Goal: Task Accomplishment & Management: Complete application form

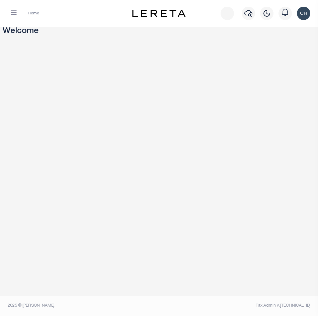
click at [17, 12] on button "button" at bounding box center [13, 13] width 17 height 13
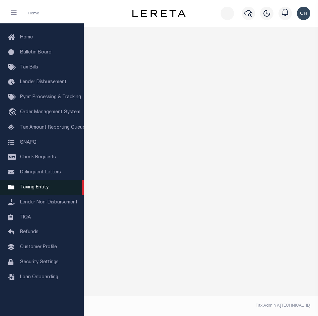
click at [27, 190] on span "Taxing Entity" at bounding box center [34, 187] width 28 height 5
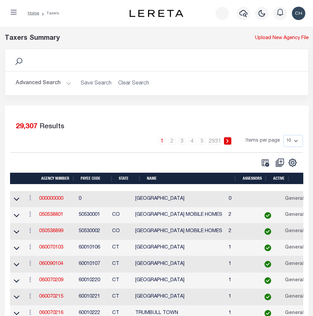
scroll to position [33, 0]
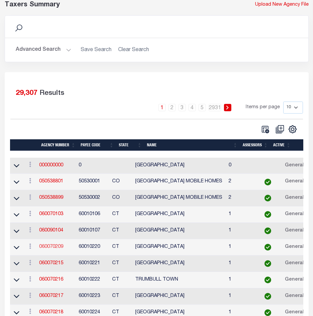
click at [60, 249] on link "060070209" at bounding box center [51, 247] width 24 height 5
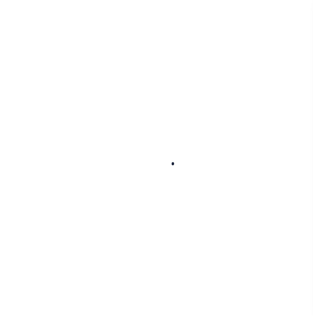
select select
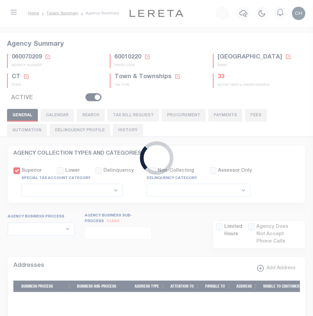
checkbox input "false"
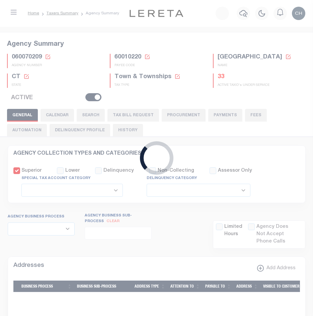
type input "900117019"
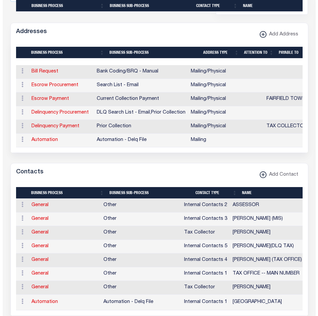
scroll to position [502, 0]
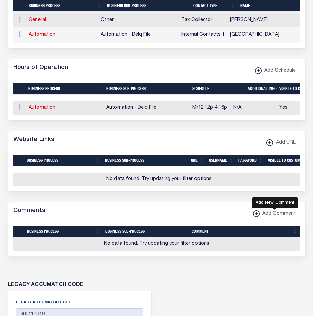
click at [270, 218] on span "Add Comment" at bounding box center [278, 214] width 36 height 7
select select
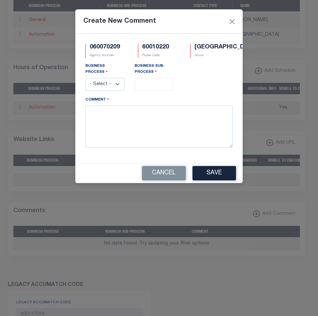
click at [110, 90] on select "- Select - All Automation Bill Request Delinquency Payment Delinquency Procurem…" at bounding box center [104, 84] width 39 height 13
select select "1"
click at [85, 84] on select "- Select - All Automation Bill Request Delinquency Payment Delinquency Procurem…" at bounding box center [104, 84] width 39 height 13
click at [139, 91] on span at bounding box center [153, 84] width 39 height 13
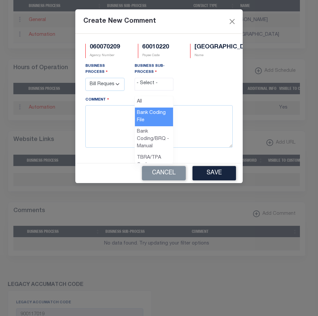
select select "3"
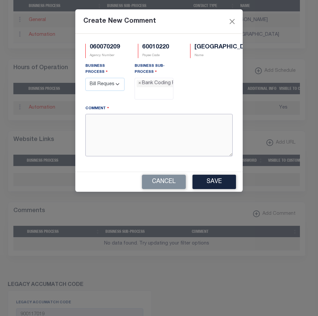
scroll to position [6, 0]
click at [125, 131] on textarea "Comment" at bounding box center [158, 135] width 147 height 42
type textarea "test comment"
click at [210, 189] on button "Save" at bounding box center [213, 182] width 43 height 14
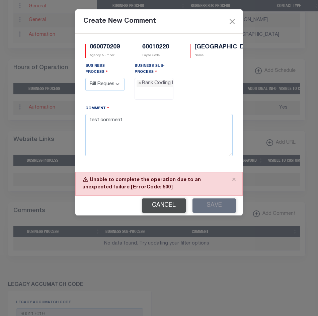
click at [186, 199] on button "Cancel" at bounding box center [164, 206] width 44 height 14
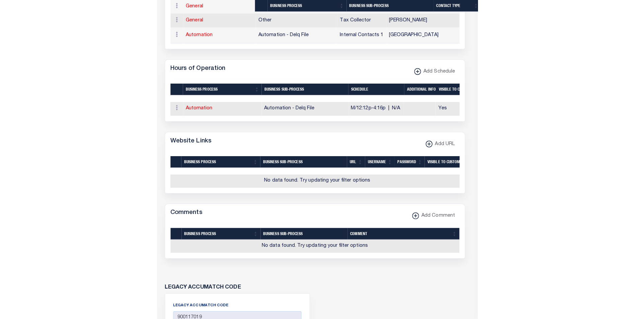
scroll to position [423, 0]
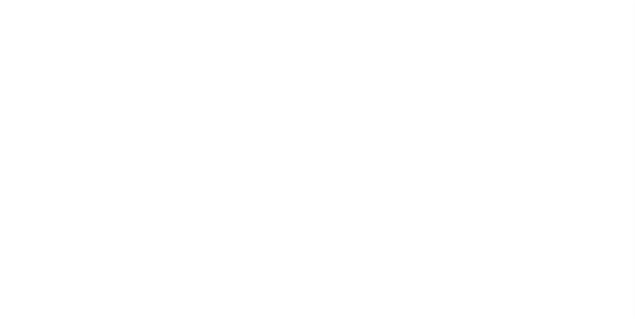
select select
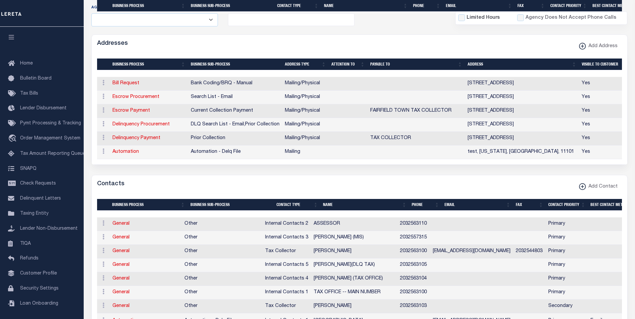
scroll to position [419, 0]
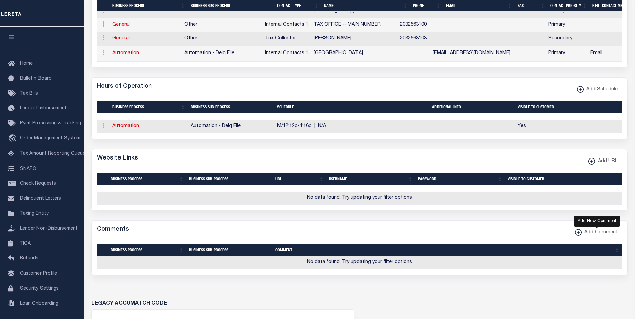
click at [581, 236] on xmlns\ "button" at bounding box center [578, 232] width 7 height 7
select select
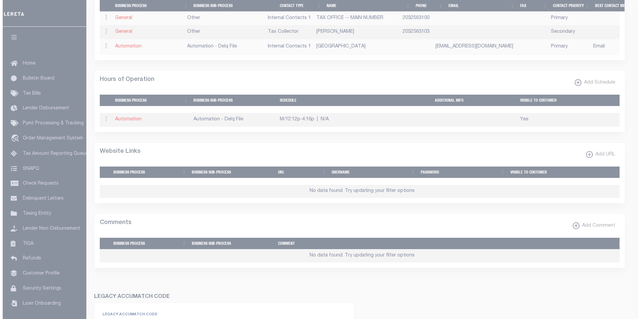
scroll to position [415, 0]
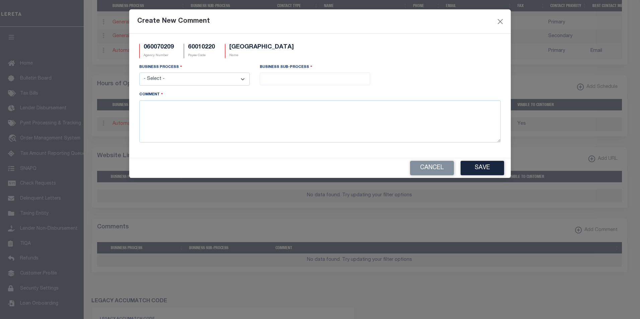
click at [175, 78] on select "- Select - All Automation Bill Request Delinquency Payment Delinquency Procurem…" at bounding box center [194, 79] width 110 height 13
select select "7"
click at [139, 73] on select "- Select - All Automation Bill Request Delinquency Payment Delinquency Procurem…" at bounding box center [194, 79] width 110 height 13
click at [309, 85] on div "Business Sub-Process All Automation - Current File Automation - Delq File Autom…" at bounding box center [315, 77] width 120 height 27
click at [303, 77] on input "search" at bounding box center [315, 78] width 106 height 7
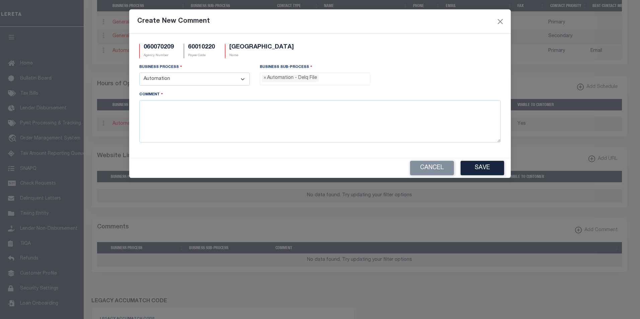
select select "38"
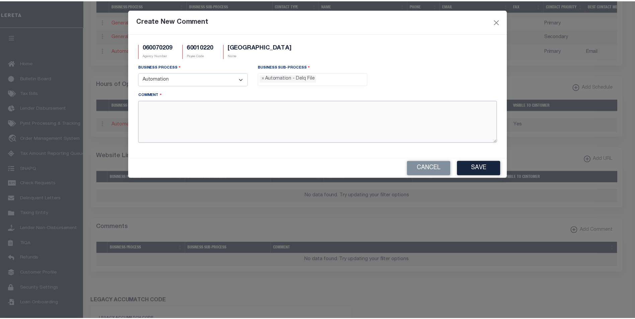
scroll to position [12, 0]
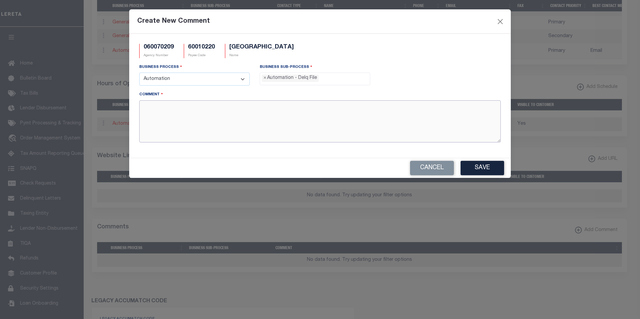
click at [203, 127] on textarea "Comment" at bounding box center [319, 121] width 361 height 42
type textarea "test comment"
click at [474, 173] on button "Save" at bounding box center [481, 168] width 43 height 14
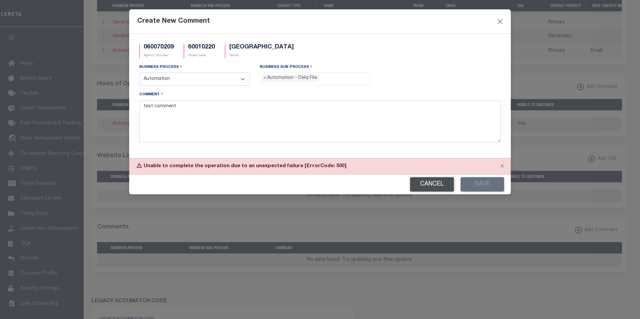
click at [423, 185] on button "Cancel" at bounding box center [432, 184] width 44 height 14
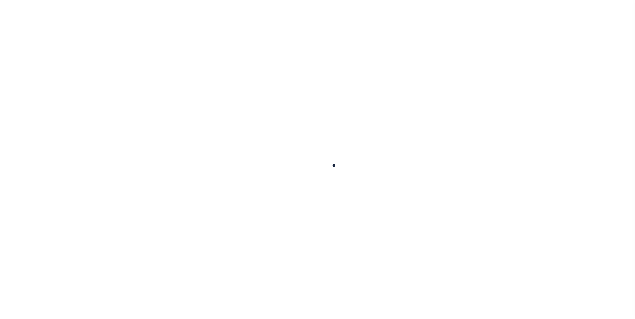
select select
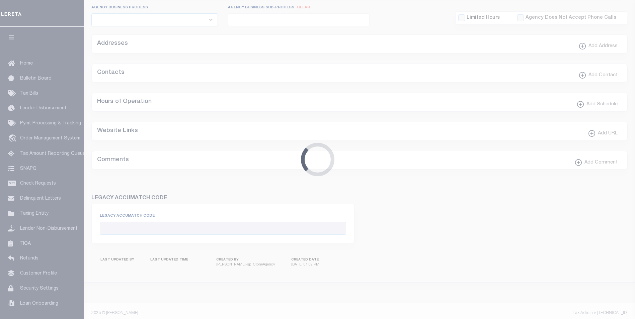
checkbox input "false"
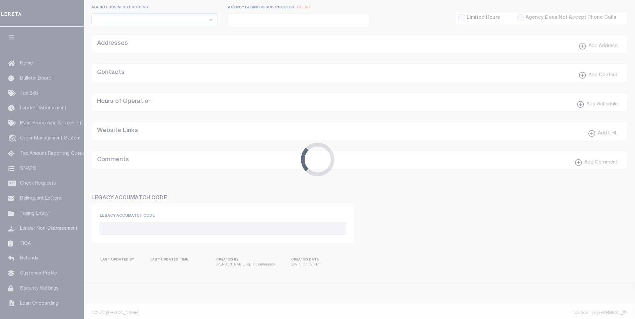
type input "900117019"
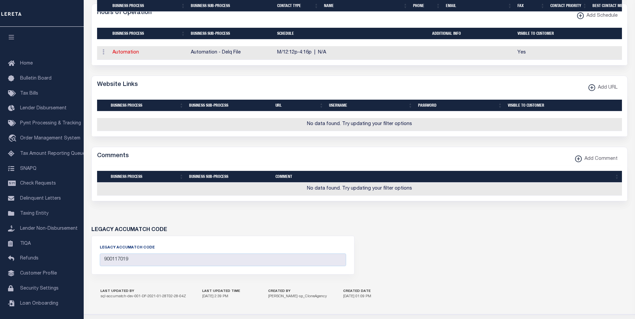
scroll to position [540, 0]
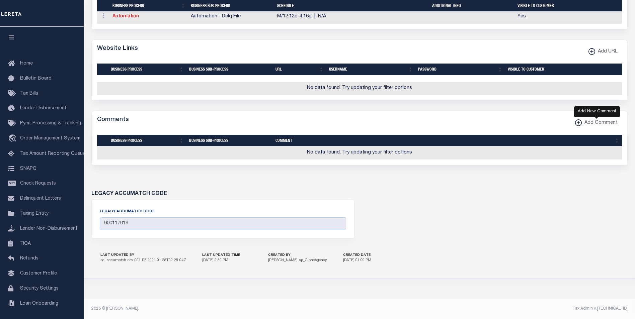
click at [579, 126] on xmlns\ "button" at bounding box center [578, 122] width 7 height 7
select select
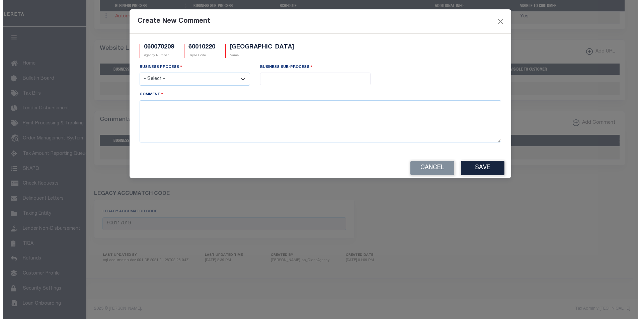
scroll to position [533, 0]
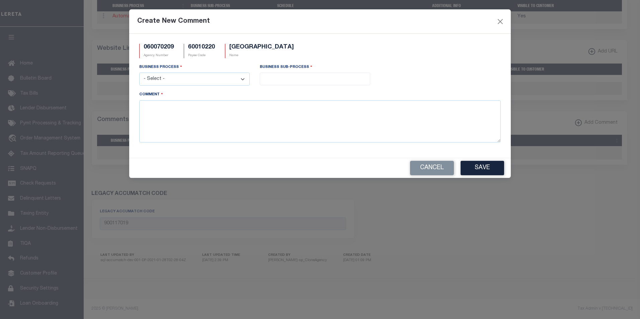
click at [181, 78] on select "- Select - All Automation Bill Request Delinquency Payment Delinquency Procurem…" at bounding box center [194, 79] width 110 height 13
select select "4"
click at [139, 73] on select "- Select - All Automation Bill Request Delinquency Payment Delinquency Procurem…" at bounding box center [194, 79] width 110 height 13
click at [291, 77] on input "search" at bounding box center [315, 78] width 106 height 7
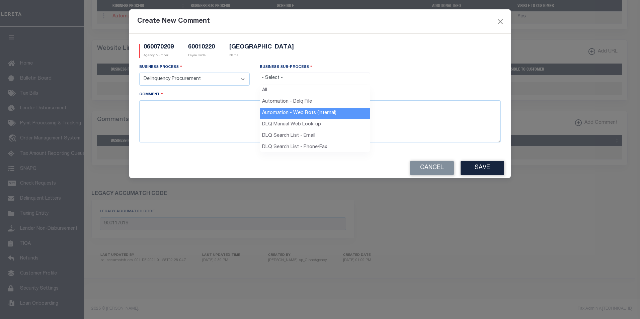
select select "17"
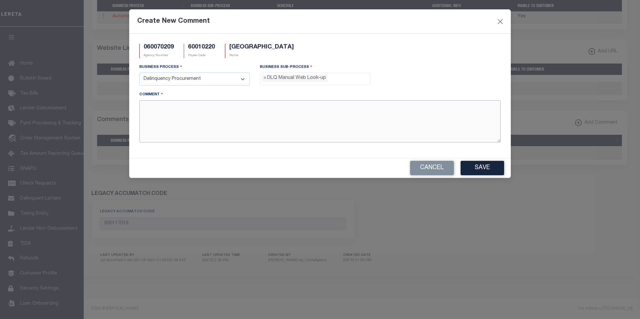
click at [215, 118] on textarea "Comment" at bounding box center [319, 121] width 361 height 42
type textarea "test comment"
click at [471, 166] on button "Save" at bounding box center [481, 168] width 43 height 14
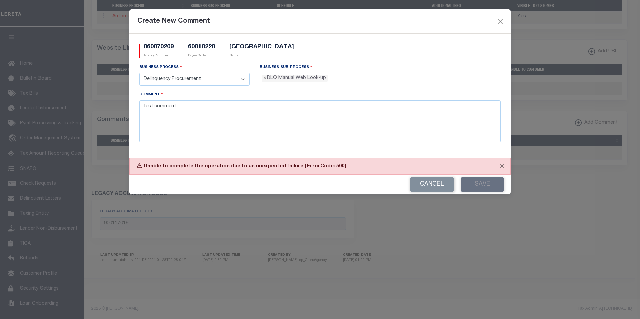
click at [333, 173] on div "Unable to complete the operation due to an unexpected failure [ErrorCode: 500]" at bounding box center [319, 166] width 381 height 16
